Goal: Navigation & Orientation: Go to known website

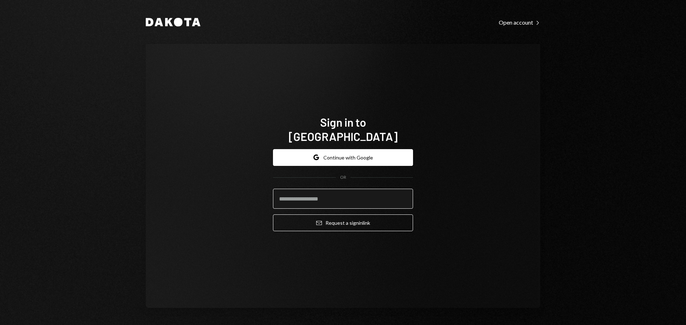
click at [301, 189] on input "email" at bounding box center [343, 199] width 140 height 20
type input "**********"
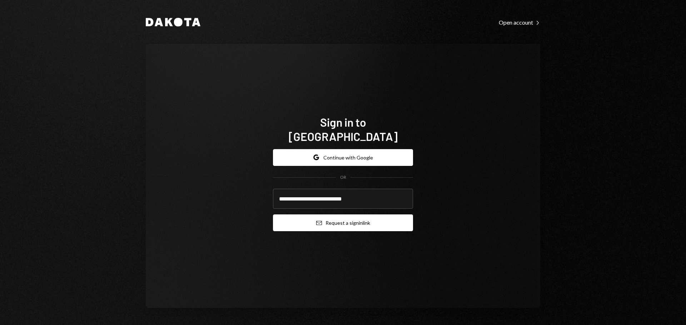
click at [291, 216] on button "Email Request a sign in link" at bounding box center [343, 223] width 140 height 17
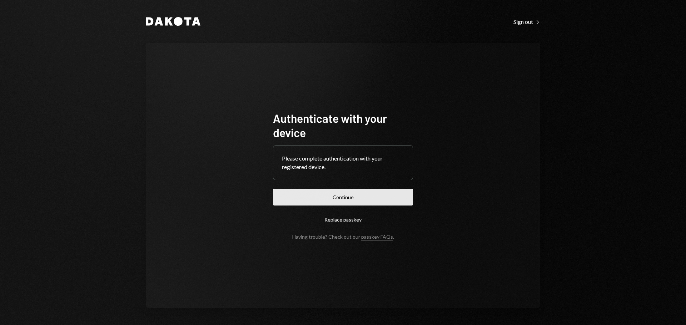
click at [386, 201] on button "Continue" at bounding box center [343, 197] width 140 height 17
